Goal: Task Accomplishment & Management: Manage account settings

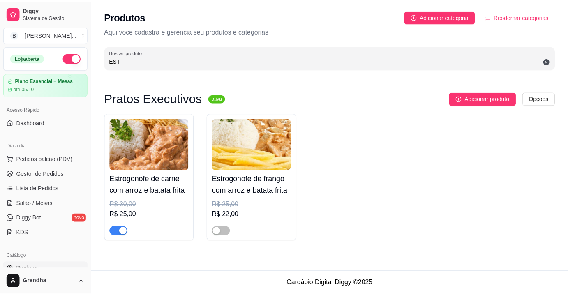
scroll to position [103, 0]
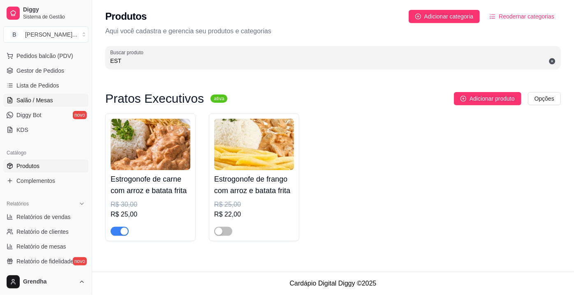
click at [34, 97] on span "Salão / Mesas" at bounding box center [34, 100] width 37 height 8
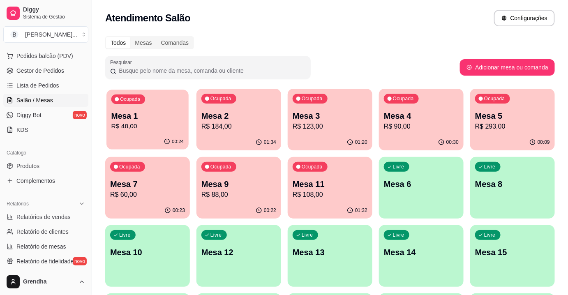
click at [149, 132] on div "Ocupada Mesa 1 R$ 48,00" at bounding box center [148, 112] width 82 height 44
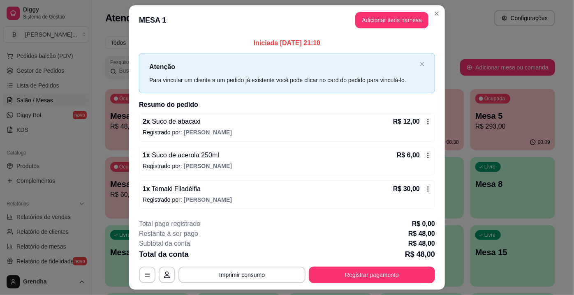
click at [425, 120] on icon at bounding box center [428, 121] width 7 height 7
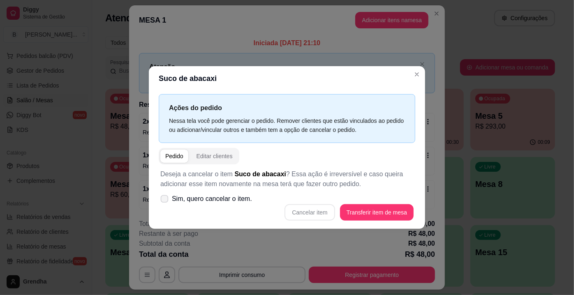
click at [159, 193] on label "Sim, quero cancelar o item." at bounding box center [206, 199] width 98 height 16
click at [160, 201] on input "Sim, quero cancelar o item." at bounding box center [162, 203] width 5 height 5
checkbox input "true"
click at [304, 210] on button "Cancelar item" at bounding box center [309, 213] width 49 height 16
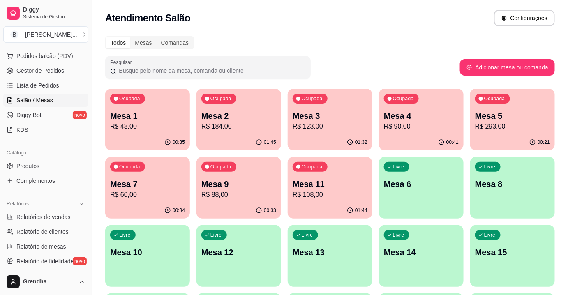
click at [475, 13] on div "Atendimento Salão Configurações" at bounding box center [330, 18] width 450 height 16
drag, startPoint x: 473, startPoint y: 13, endPoint x: 478, endPoint y: 17, distance: 6.7
click at [478, 17] on div "Atendimento Salão Configurações" at bounding box center [330, 18] width 450 height 16
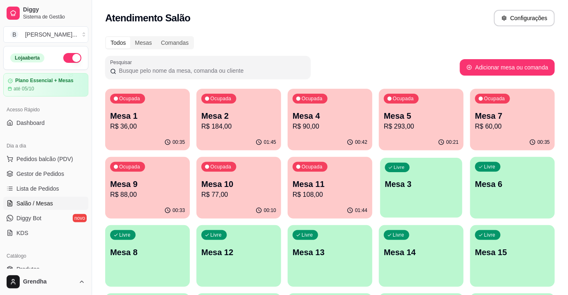
click at [434, 189] on p "Mesa 3" at bounding box center [421, 184] width 73 height 11
click at [246, 107] on div "Ocupada Mesa 2 R$ 184,00" at bounding box center [239, 112] width 82 height 44
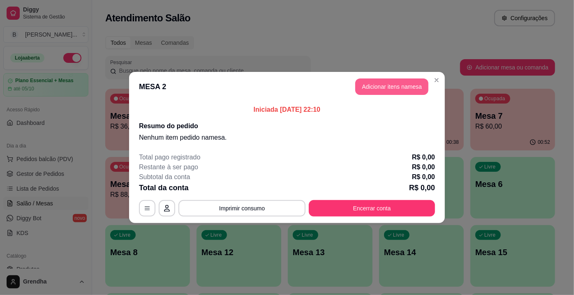
click at [401, 86] on button "Adicionar itens na mesa" at bounding box center [391, 87] width 73 height 16
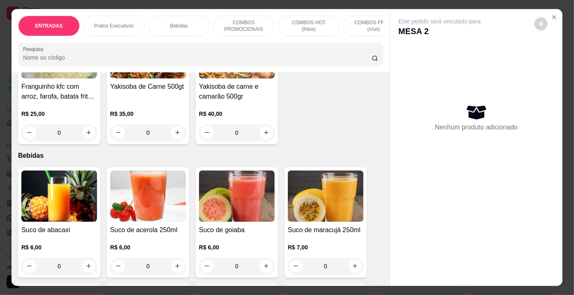
scroll to position [651, 0]
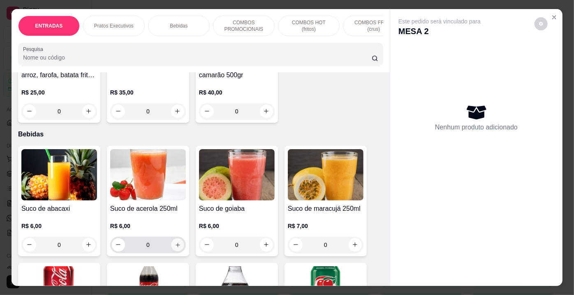
click at [176, 247] on icon "increase-product-quantity" at bounding box center [178, 245] width 4 height 4
type input "1"
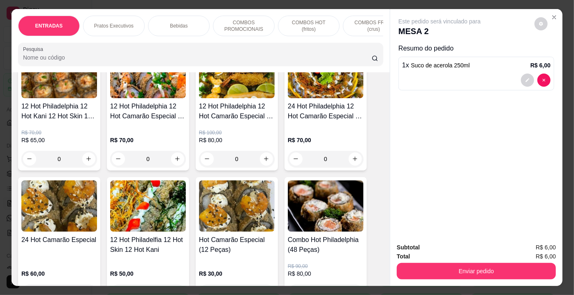
scroll to position [2409, 0]
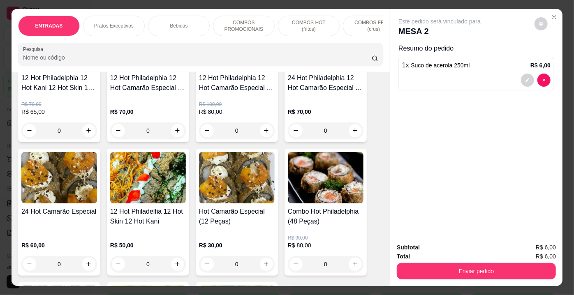
click at [267, 256] on div "0" at bounding box center [237, 264] width 76 height 16
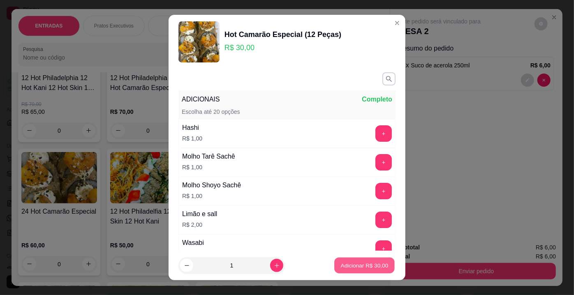
click at [356, 265] on p "Adicionar R$ 30,00" at bounding box center [365, 266] width 48 height 8
type input "1"
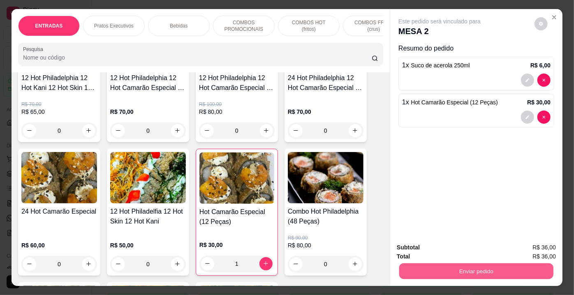
click at [489, 269] on button "Enviar pedido" at bounding box center [476, 272] width 154 height 16
click at [542, 247] on button "Enviar pedido" at bounding box center [534, 248] width 45 height 15
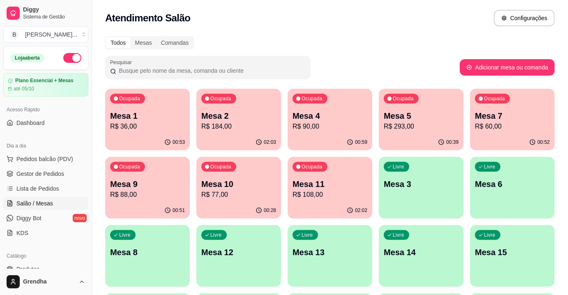
click at [254, 190] on p "R$ 77,00" at bounding box center [239, 195] width 75 height 10
click at [146, 175] on div "Ocupada Mesa 9 R$ 88,00" at bounding box center [148, 180] width 82 height 44
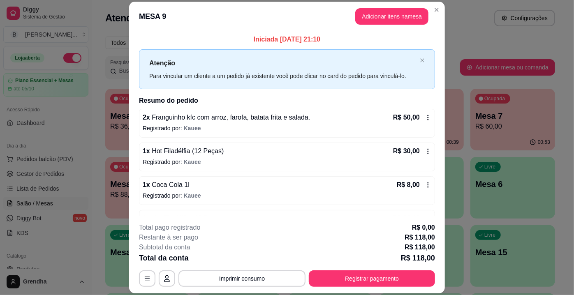
scroll to position [24, 0]
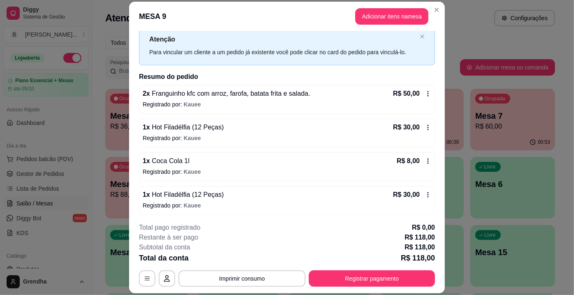
click at [203, 192] on span "Hot Filadélfia (12 Peças)" at bounding box center [187, 194] width 74 height 7
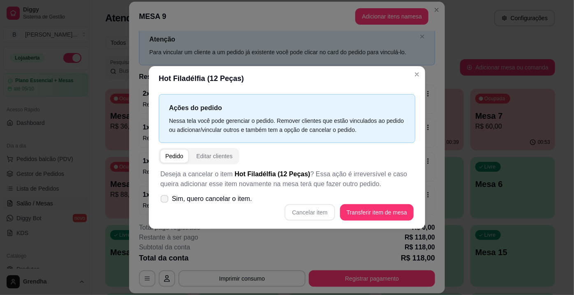
click at [166, 200] on icon at bounding box center [164, 199] width 6 height 5
click at [165, 201] on input "Sim, quero cancelar o item." at bounding box center [162, 203] width 5 height 5
checkbox input "true"
click at [310, 212] on button "Cancelar item" at bounding box center [309, 213] width 49 height 16
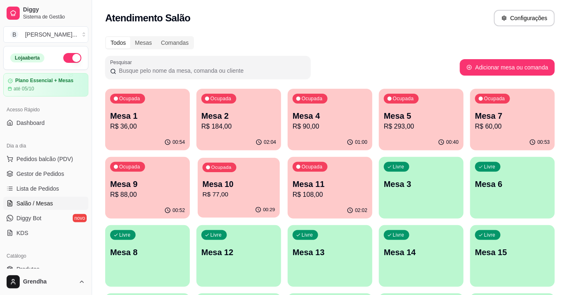
click at [261, 202] on button "Ocupada Mesa 10 R$ 77,00 00:29" at bounding box center [239, 188] width 82 height 60
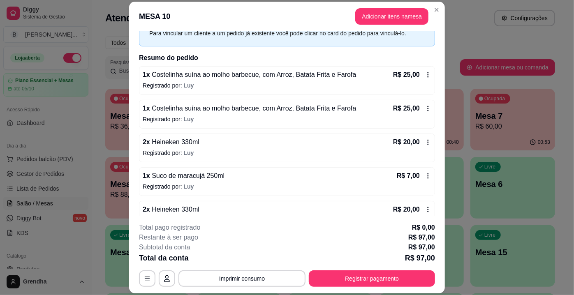
scroll to position [58, 0]
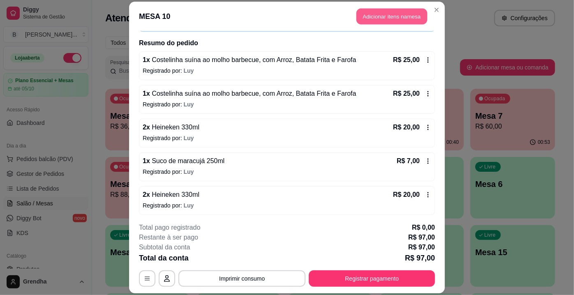
click at [391, 17] on button "Adicionar itens na mesa" at bounding box center [392, 16] width 71 height 16
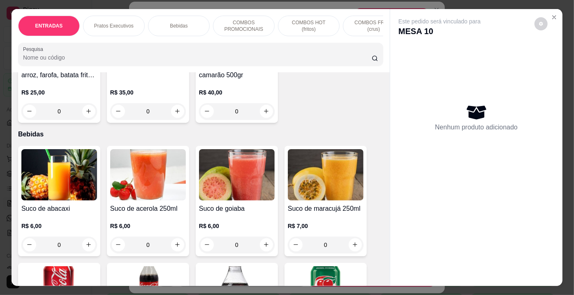
scroll to position [644, 0]
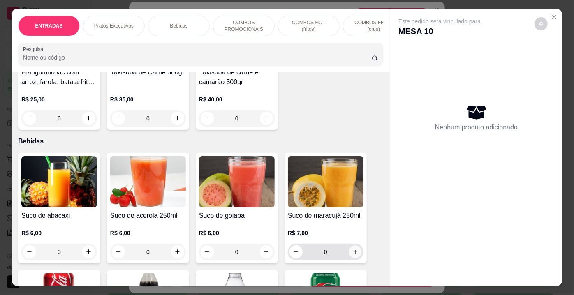
click at [353, 254] on icon "increase-product-quantity" at bounding box center [355, 252] width 4 height 4
type input "1"
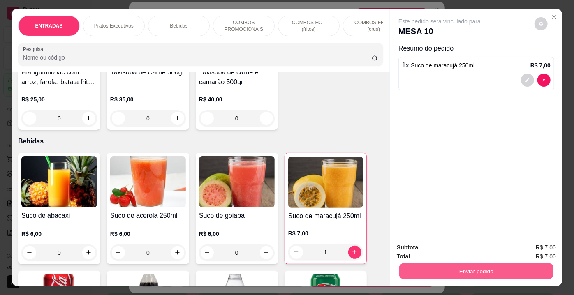
click at [427, 267] on button "Enviar pedido" at bounding box center [476, 272] width 154 height 16
click at [525, 246] on button "Enviar pedido" at bounding box center [537, 249] width 47 height 16
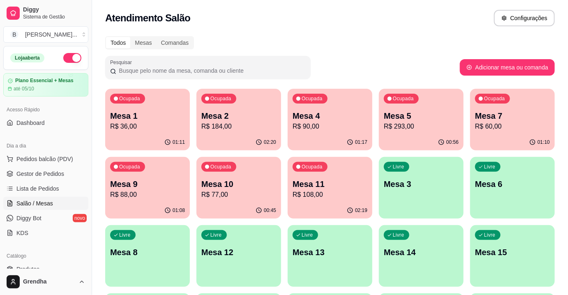
click at [509, 130] on p "R$ 60,00" at bounding box center [512, 127] width 75 height 10
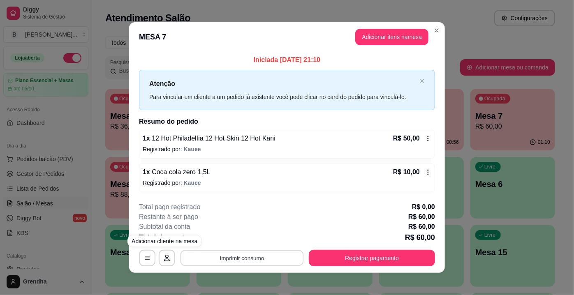
click at [216, 261] on button "Imprimir consumo" at bounding box center [242, 258] width 123 height 16
click at [228, 236] on button "IMPRESSORA" at bounding box center [242, 238] width 60 height 13
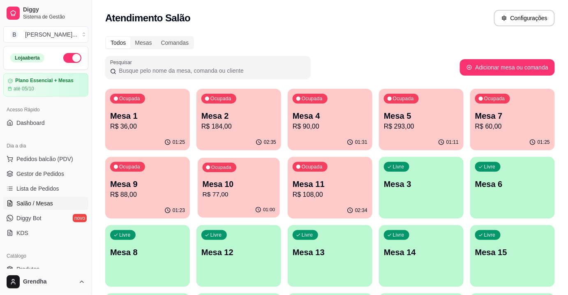
click at [240, 199] on p "R$ 77,00" at bounding box center [239, 194] width 73 height 9
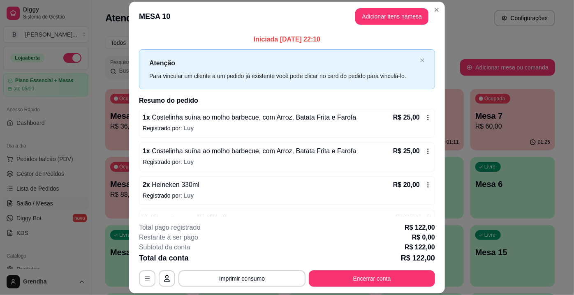
scroll to position [125, 0]
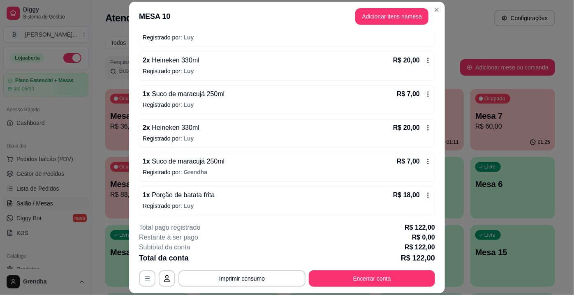
click at [169, 192] on span "Porção de batata frita" at bounding box center [182, 195] width 65 height 7
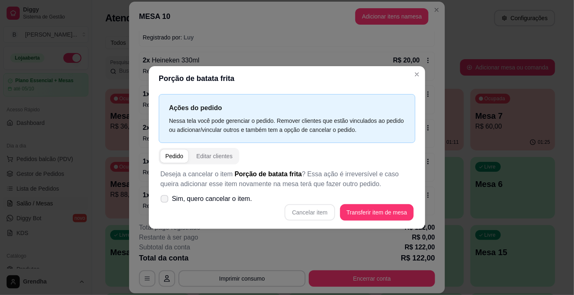
click at [161, 199] on span at bounding box center [165, 199] width 8 height 8
click at [160, 201] on input "Sim, quero cancelar o item." at bounding box center [162, 203] width 5 height 5
checkbox input "true"
click at [301, 206] on button "Cancelar item" at bounding box center [309, 213] width 49 height 16
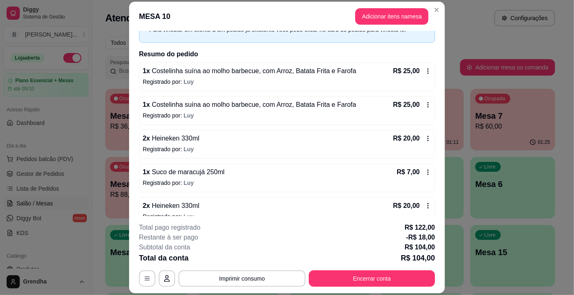
scroll to position [0, 0]
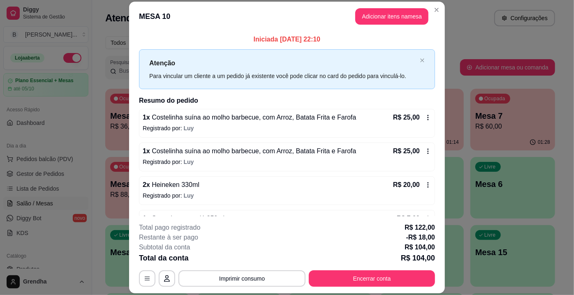
drag, startPoint x: 378, startPoint y: 211, endPoint x: 385, endPoint y: 206, distance: 8.9
click at [385, 206] on div "1 x Costelinha suína ao molho barbecue, com Arroz, Batata Frita e Farofa R$ 25,…" at bounding box center [287, 207] width 296 height 197
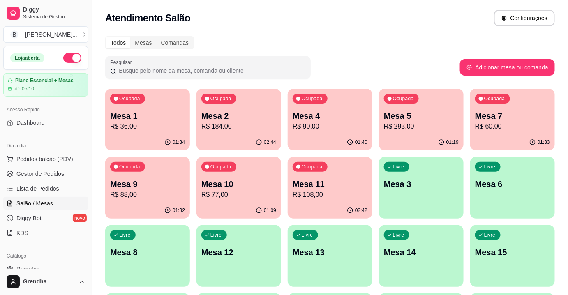
click at [510, 120] on p "Mesa 7" at bounding box center [512, 116] width 75 height 12
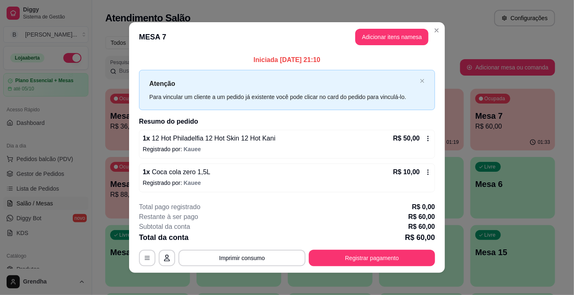
click at [238, 183] on p "Registrado por: Kauee" at bounding box center [287, 183] width 289 height 8
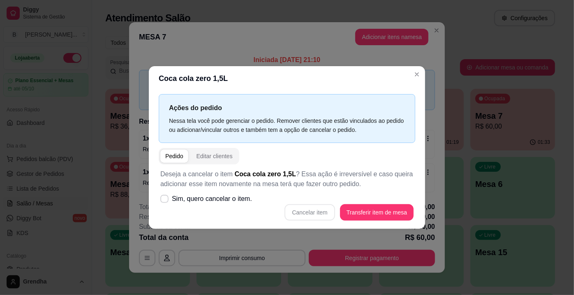
click at [151, 150] on div "Ações do pedido Nessa tela você pode gerenciar o pedido. Remover clientes que e…" at bounding box center [287, 160] width 276 height 138
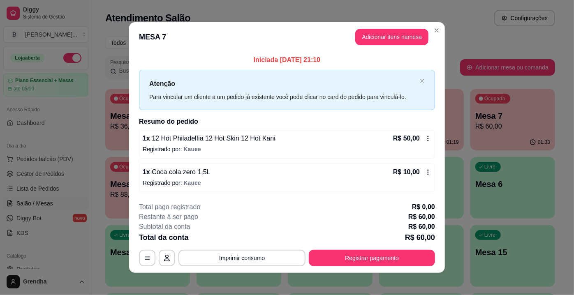
click at [188, 176] on p "1 x Coca cola zero 1,5L" at bounding box center [177, 172] width 68 height 10
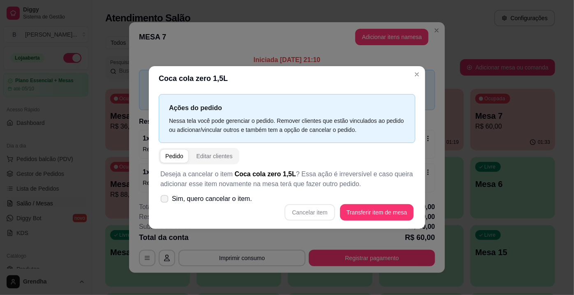
click at [165, 203] on span at bounding box center [165, 199] width 8 height 8
click at [165, 203] on input "Sim, quero cancelar o item." at bounding box center [162, 203] width 5 height 5
checkbox input "true"
click at [321, 209] on button "Cancelar item" at bounding box center [309, 213] width 49 height 16
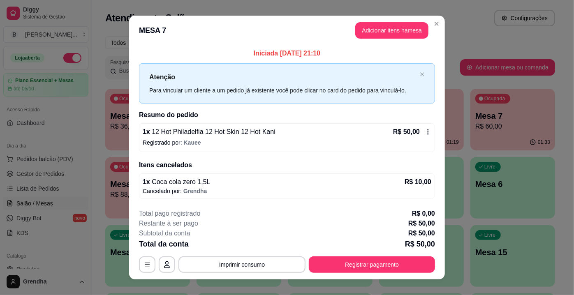
click at [276, 247] on div "Total da conta R$ 50,00" at bounding box center [287, 245] width 296 height 12
click at [397, 25] on button "Adicionar itens na mesa" at bounding box center [392, 31] width 71 height 16
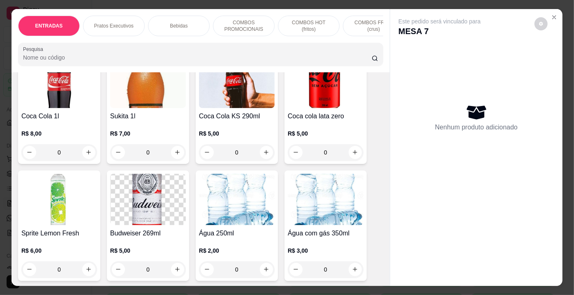
scroll to position [1240, 0]
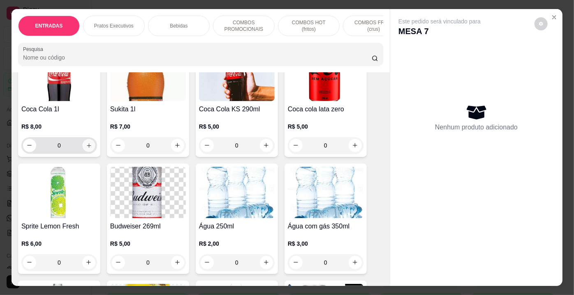
click at [86, 142] on icon "increase-product-quantity" at bounding box center [89, 145] width 6 height 6
type input "1"
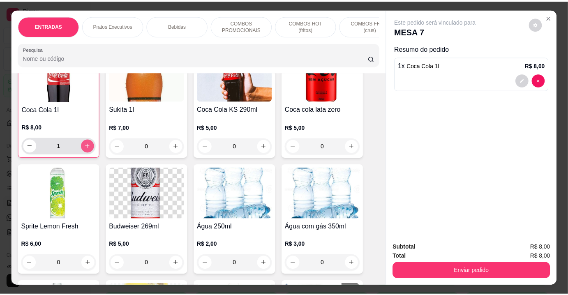
scroll to position [1240, 0]
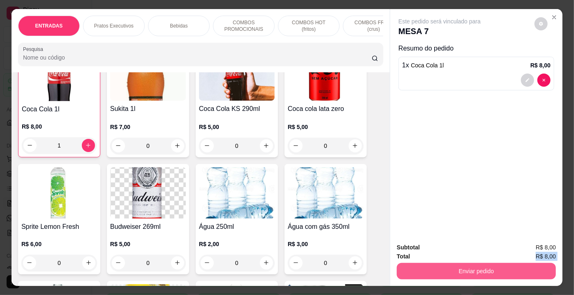
drag, startPoint x: 427, startPoint y: 254, endPoint x: 431, endPoint y: 269, distance: 16.0
click at [431, 269] on div "Subtotal R$ 8,00 Total R$ 8,00 Enviar pedido" at bounding box center [476, 261] width 159 height 37
click at [431, 269] on button "Enviar pedido" at bounding box center [476, 272] width 154 height 16
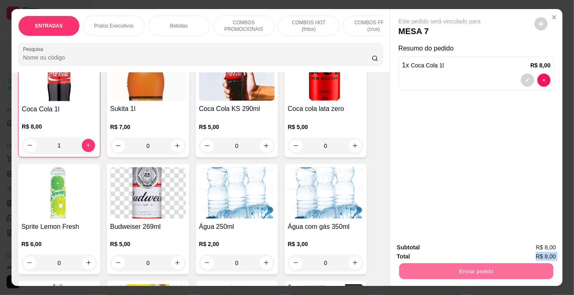
click at [531, 246] on button "Enviar pedido" at bounding box center [534, 248] width 45 height 15
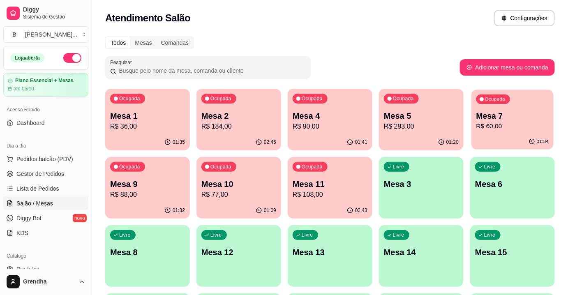
click at [515, 122] on p "R$ 60,00" at bounding box center [513, 126] width 73 height 9
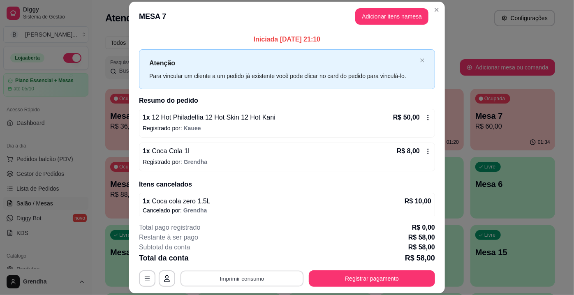
click at [240, 283] on button "Imprimir consumo" at bounding box center [242, 279] width 123 height 16
click at [240, 281] on button "Imprimir consumo" at bounding box center [242, 279] width 123 height 16
click at [248, 259] on button "IMPRESSORA" at bounding box center [242, 260] width 60 height 13
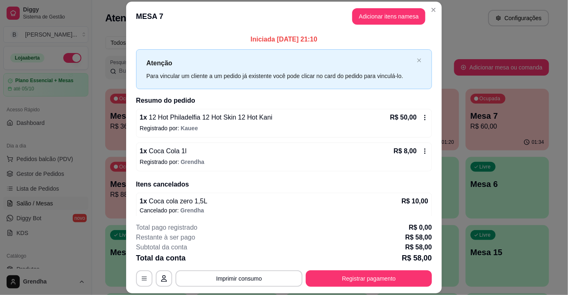
click at [467, 21] on div "Atendimento Salão Configurações" at bounding box center [327, 18] width 444 height 16
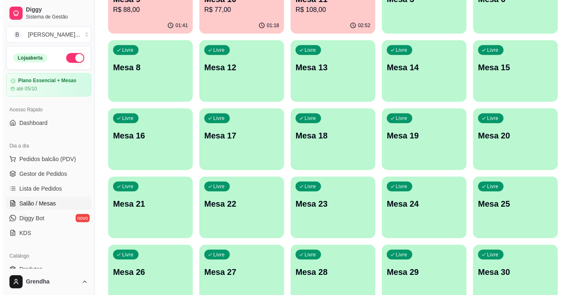
scroll to position [184, 0]
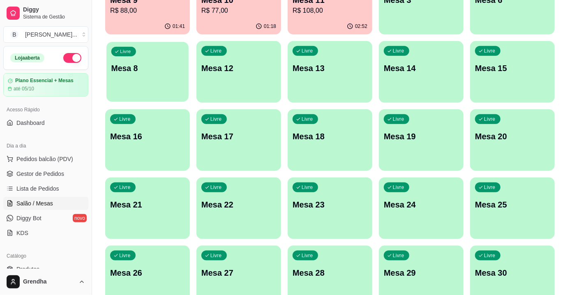
click at [153, 84] on div "Livre Mesa 8" at bounding box center [148, 67] width 82 height 50
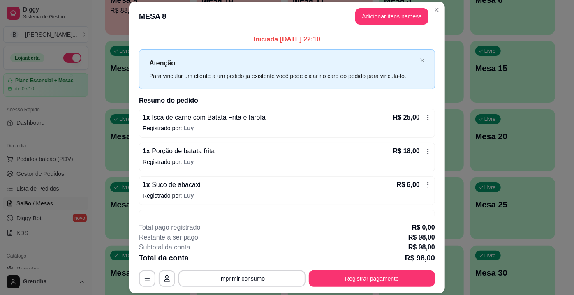
click at [162, 192] on p "Registrado por: Luy" at bounding box center [287, 196] width 289 height 8
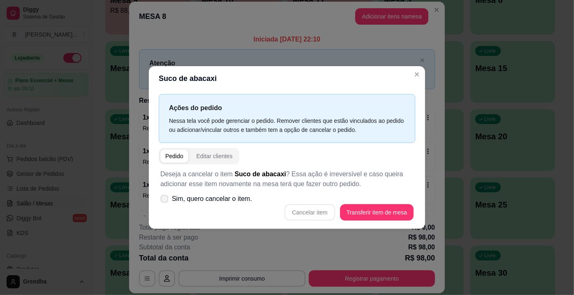
click at [168, 199] on span at bounding box center [165, 199] width 8 height 8
click at [165, 201] on input "Sim, quero cancelar o item." at bounding box center [162, 203] width 5 height 5
checkbox input "true"
click at [332, 209] on button "Cancelar item" at bounding box center [309, 213] width 49 height 16
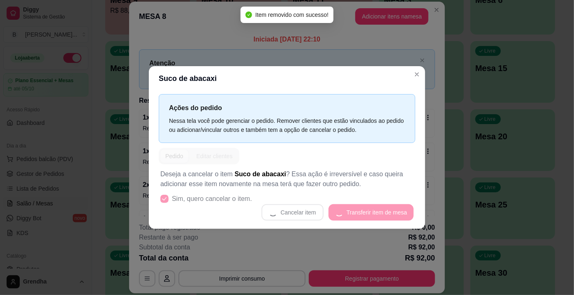
click at [332, 209] on div "Cancelar item Transferir item de mesa" at bounding box center [286, 212] width 253 height 16
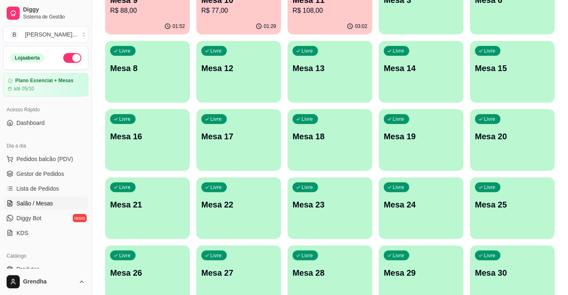
click at [173, 74] on div "Livre Mesa 8" at bounding box center [147, 67] width 85 height 52
click at [173, 74] on div "Livre Mesa 8" at bounding box center [148, 67] width 82 height 50
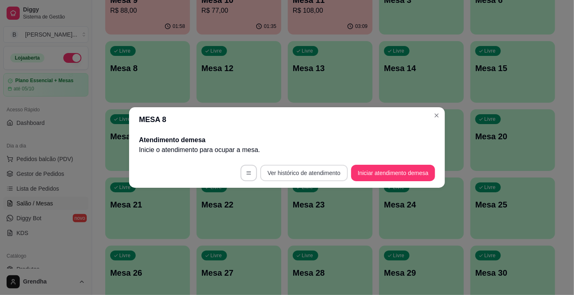
click at [293, 175] on button "Ver histórico de atendimento" at bounding box center [304, 173] width 88 height 16
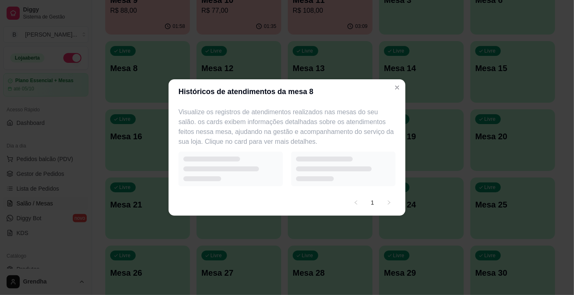
select select "7"
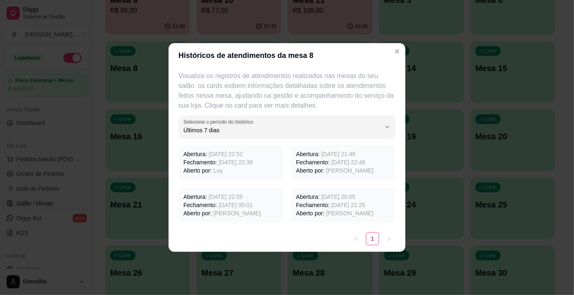
click at [237, 160] on span "[DATE] 23:39" at bounding box center [236, 162] width 34 height 7
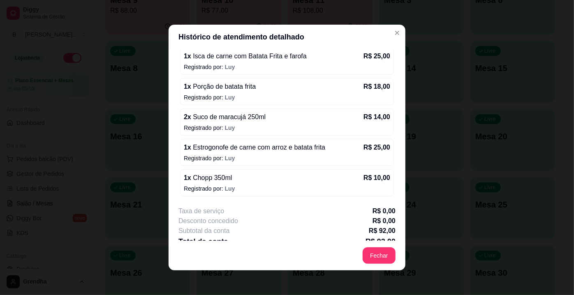
scroll to position [84, 0]
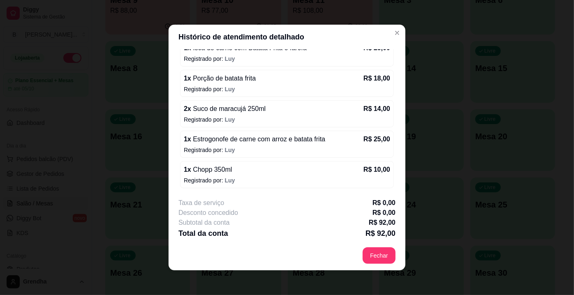
click at [380, 204] on p "R$ 0,00" at bounding box center [384, 203] width 23 height 10
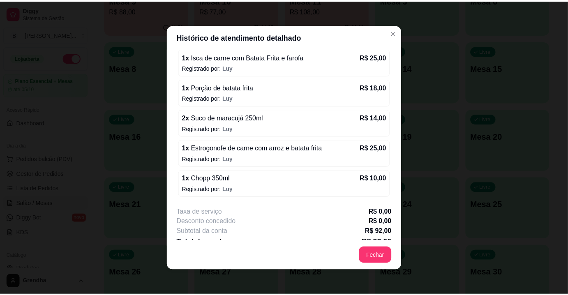
scroll to position [75, 0]
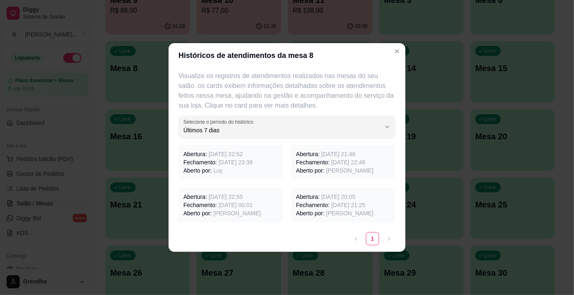
click at [263, 62] on div "Históricos de atendimentos da mesa 8 Visualize os registros de atendimentos rea…" at bounding box center [287, 147] width 574 height 295
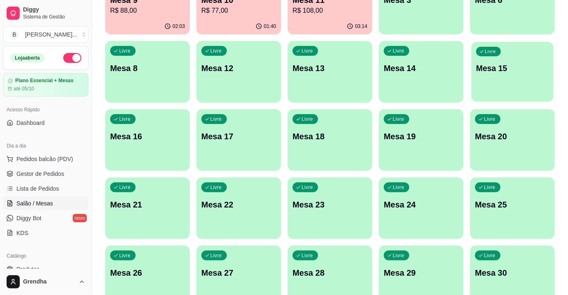
click at [554, 45] on div "Livre Mesa 15" at bounding box center [513, 67] width 82 height 50
click at [560, 32] on div "Todos Mesas Comandas Pesquisar Adicionar mesa ou comanda Ocupada Mesa 1 R$ 36,0…" at bounding box center [330, 82] width 476 height 471
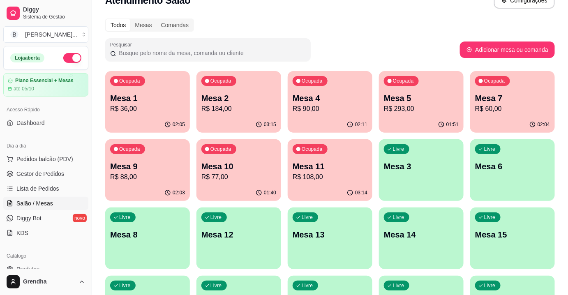
scroll to position [15, 0]
